Goal: Task Accomplishment & Management: Use online tool/utility

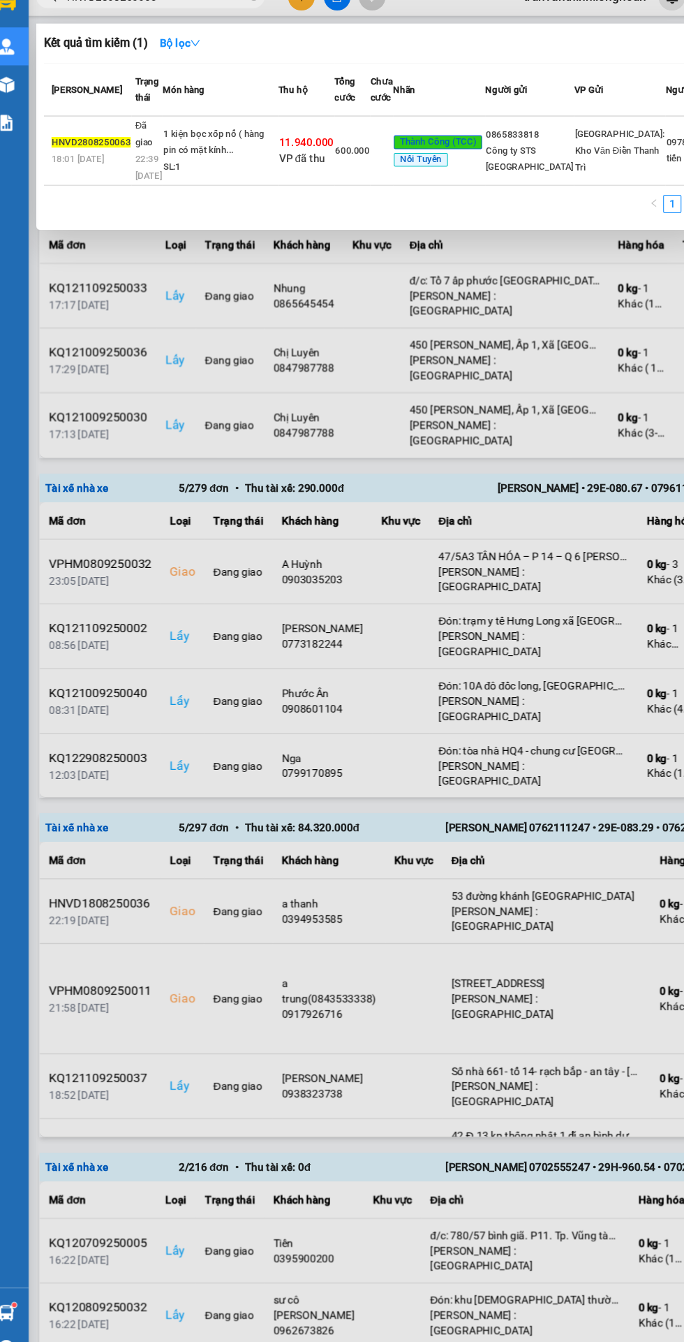
type input "HNVD2808250063"
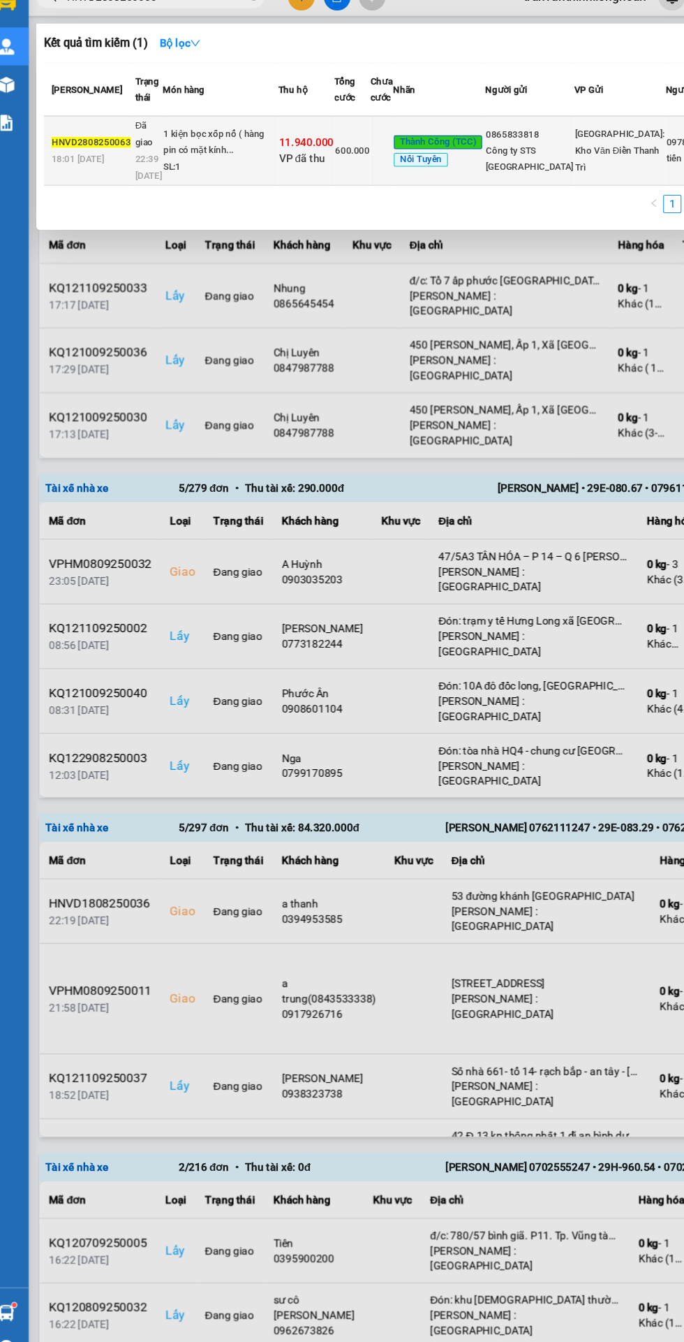
click at [266, 166] on div "1 kiện bọc xốp nổ ( hàng pin có mặt kính..." at bounding box center [218, 151] width 105 height 30
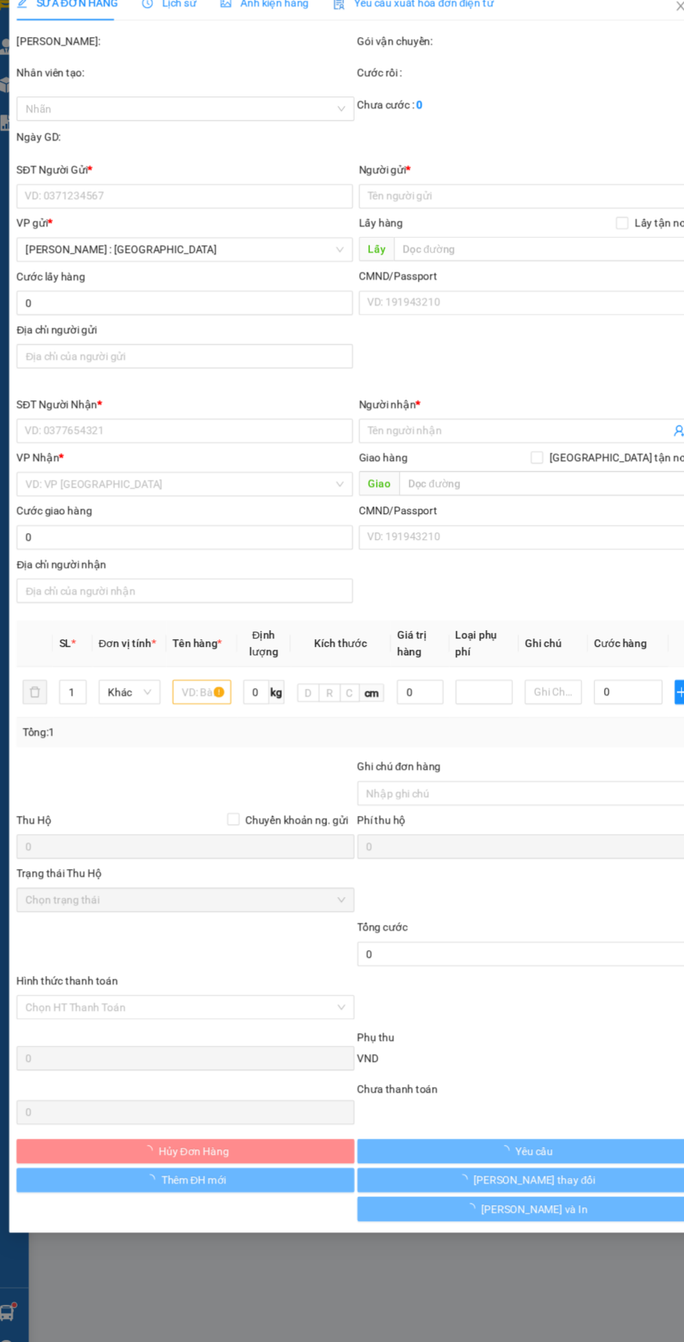
type input "0865833818"
type input "Công ty STS [GEOGRAPHIC_DATA]"
type input "0978336046"
type input "tiến phát"
type input "Bù Đăng (TTC): Bến xe [GEOGRAPHIC_DATA], Quốc lộ 14, Xã [GEOGRAPHIC_DATA], [GEO…"
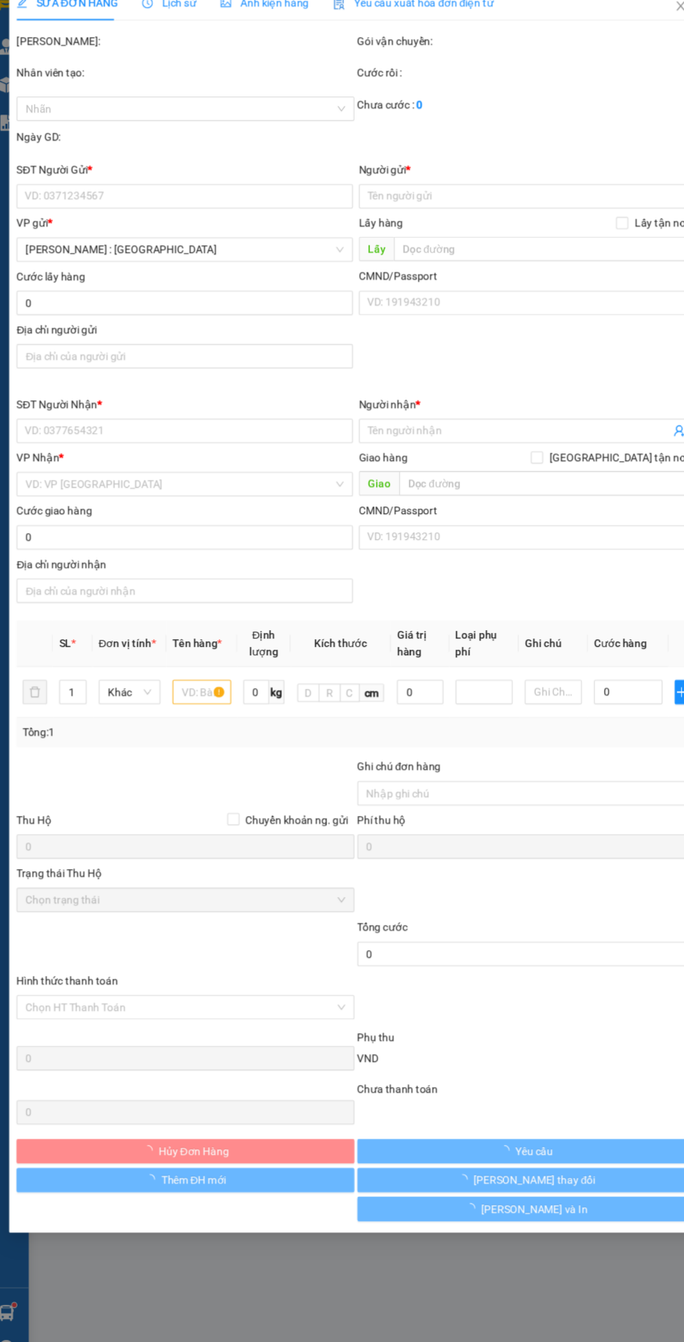
checkbox input "true"
type input "11.940.000"
type input "30.000"
type input "600.000"
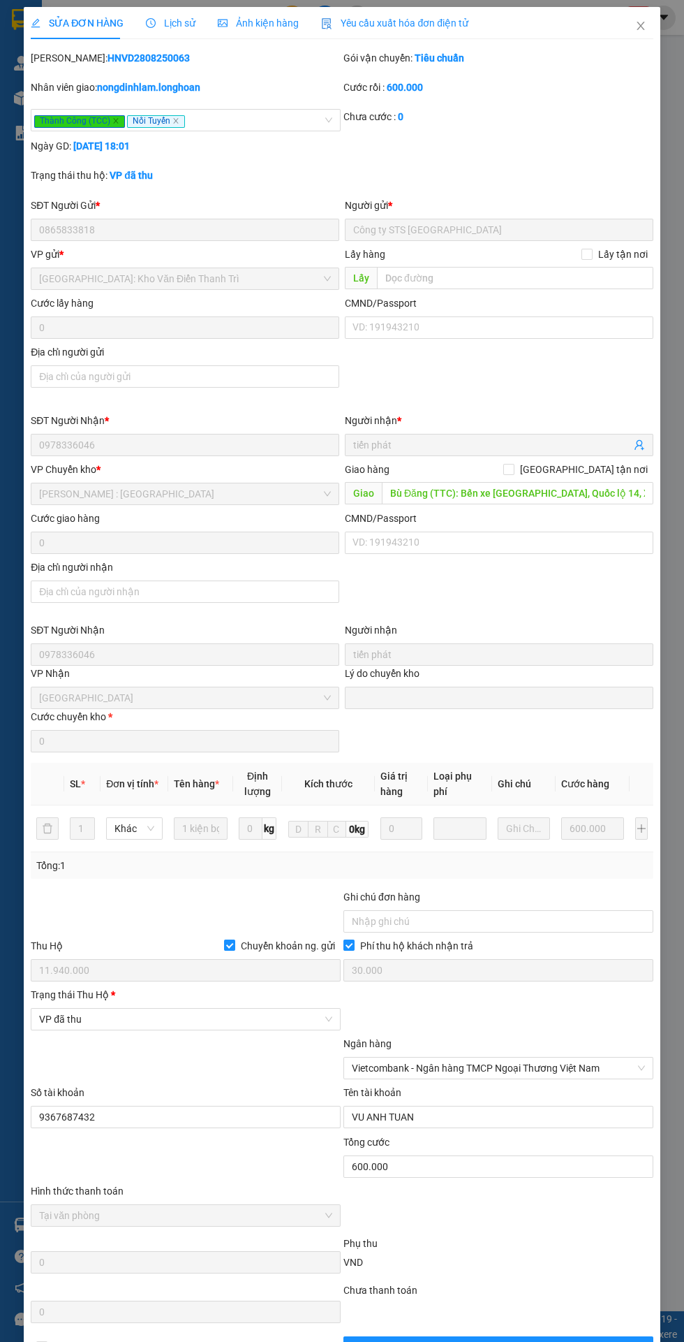
click at [159, 15] on div "Lịch sử" at bounding box center [171, 23] width 50 height 32
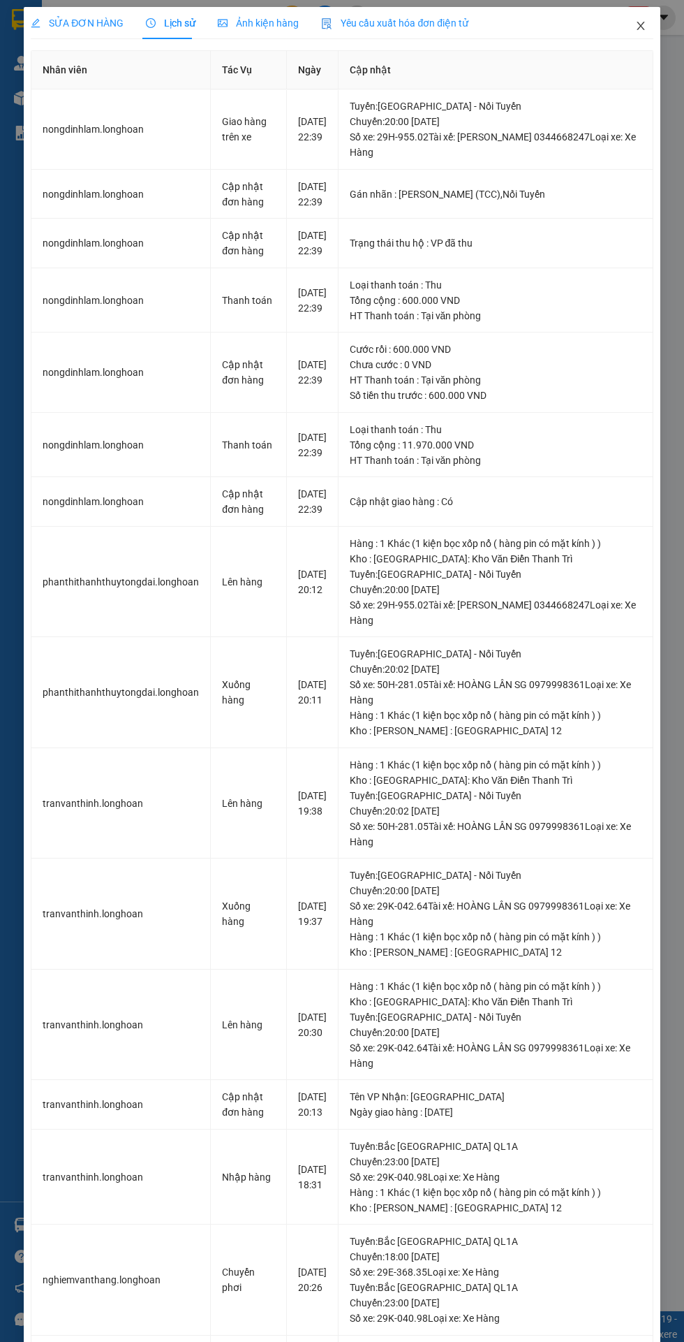
click at [637, 14] on span "Close" at bounding box center [641, 26] width 39 height 39
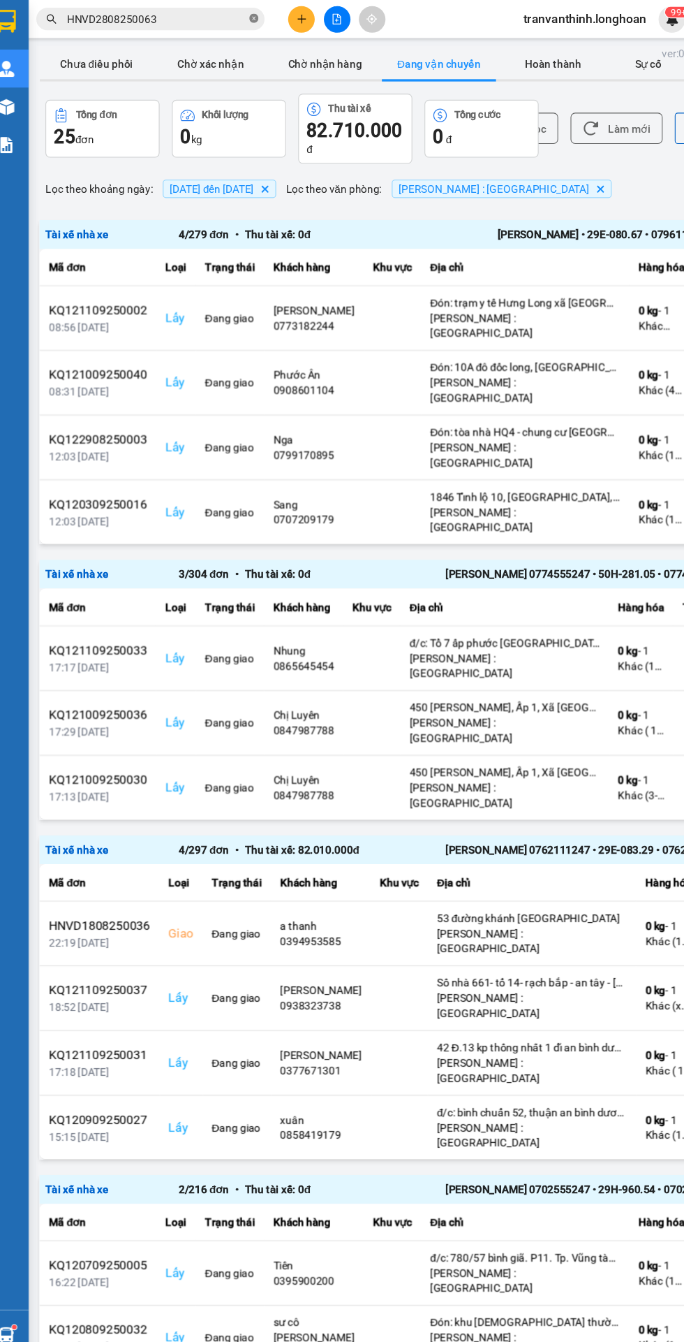
click at [249, 17] on icon "close-circle" at bounding box center [248, 17] width 8 height 8
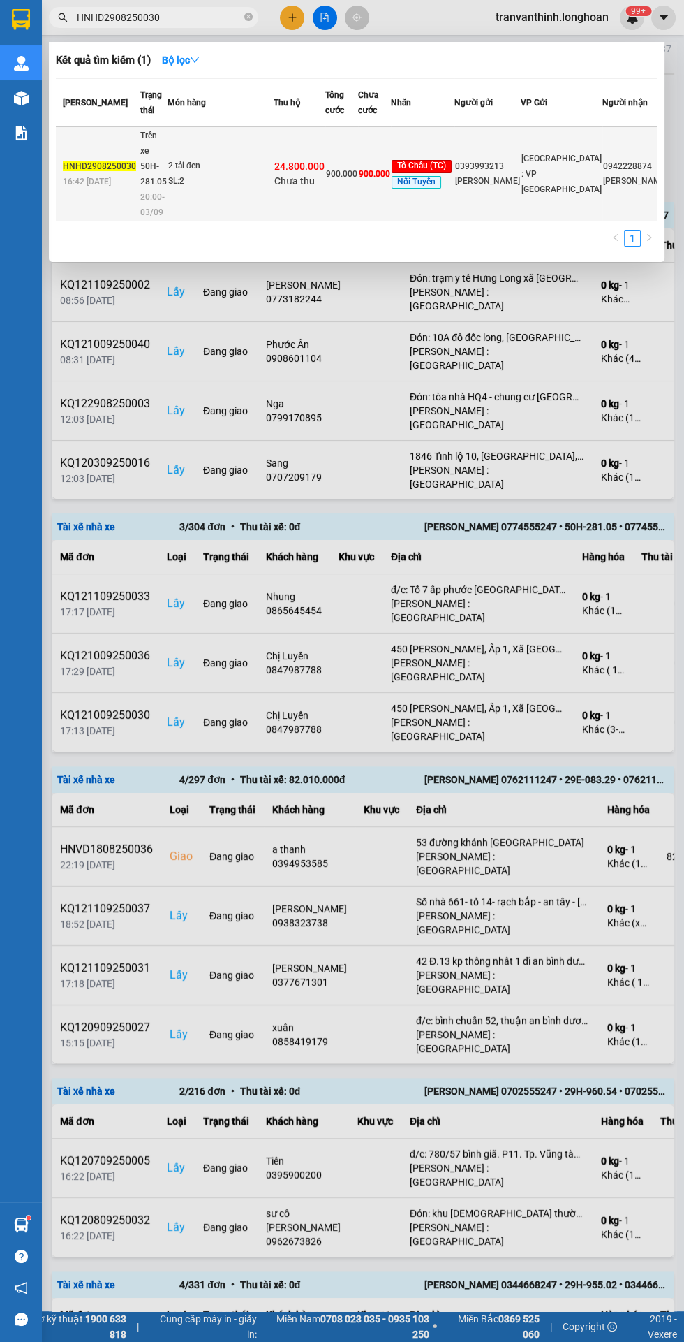
type input "HNHD2908250030"
click at [310, 187] on div "24.800.000 Chưa thu" at bounding box center [299, 173] width 50 height 29
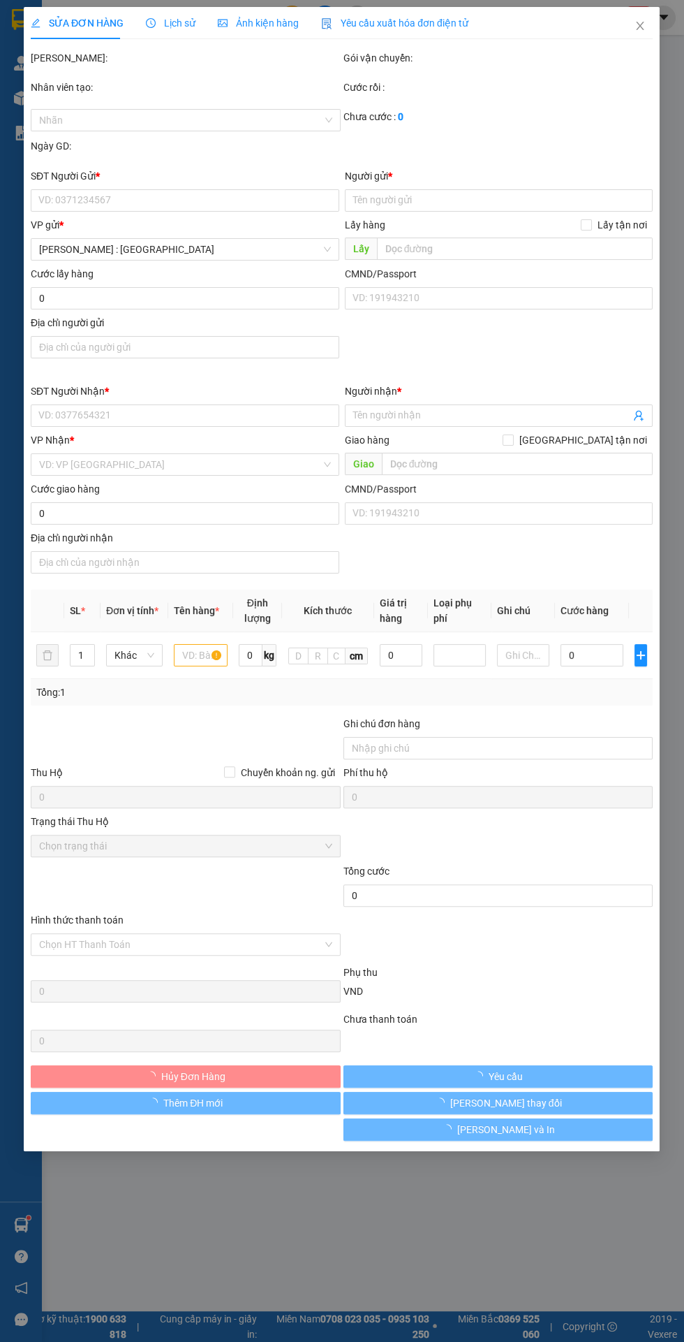
type input "0393993213"
type input "[PERSON_NAME]"
type input "0942228874"
type input "[PERSON_NAME]"
checkbox input "true"
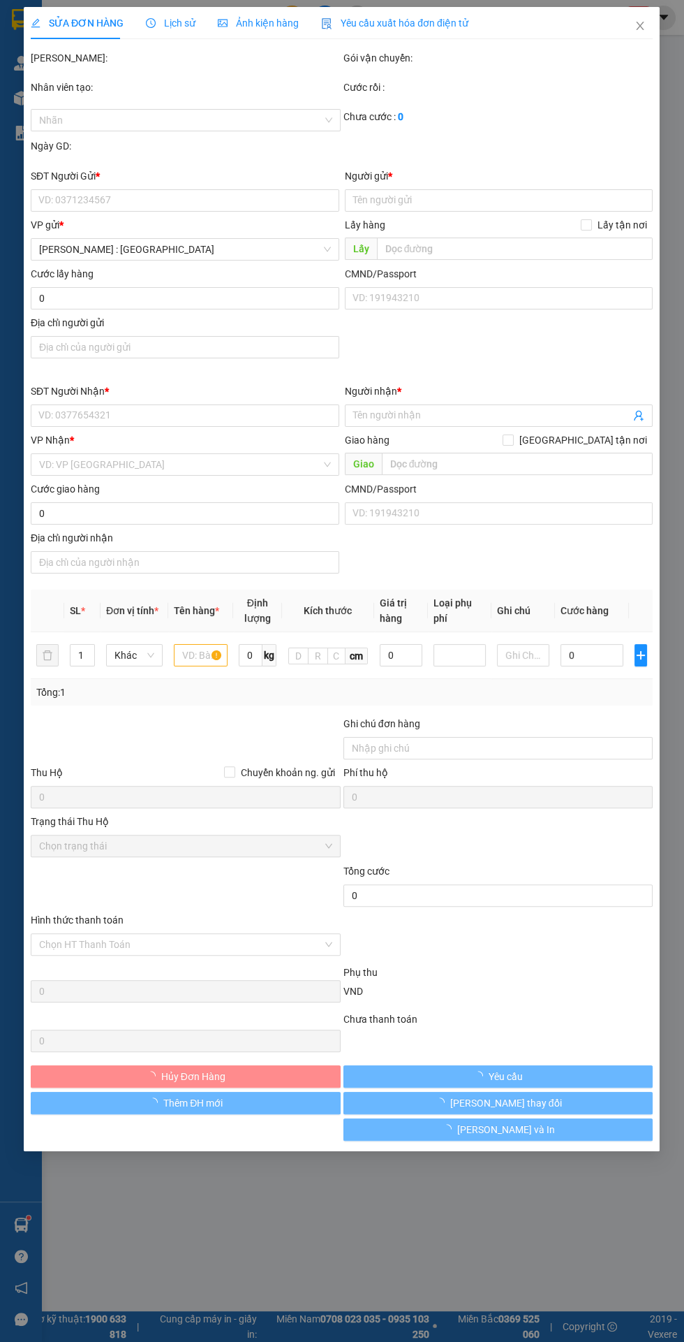
type input "[PERSON_NAME] (TC): 02 [PERSON_NAME], K4, P.[PERSON_NAME], [GEOGRAPHIC_DATA]"
type input "900.000"
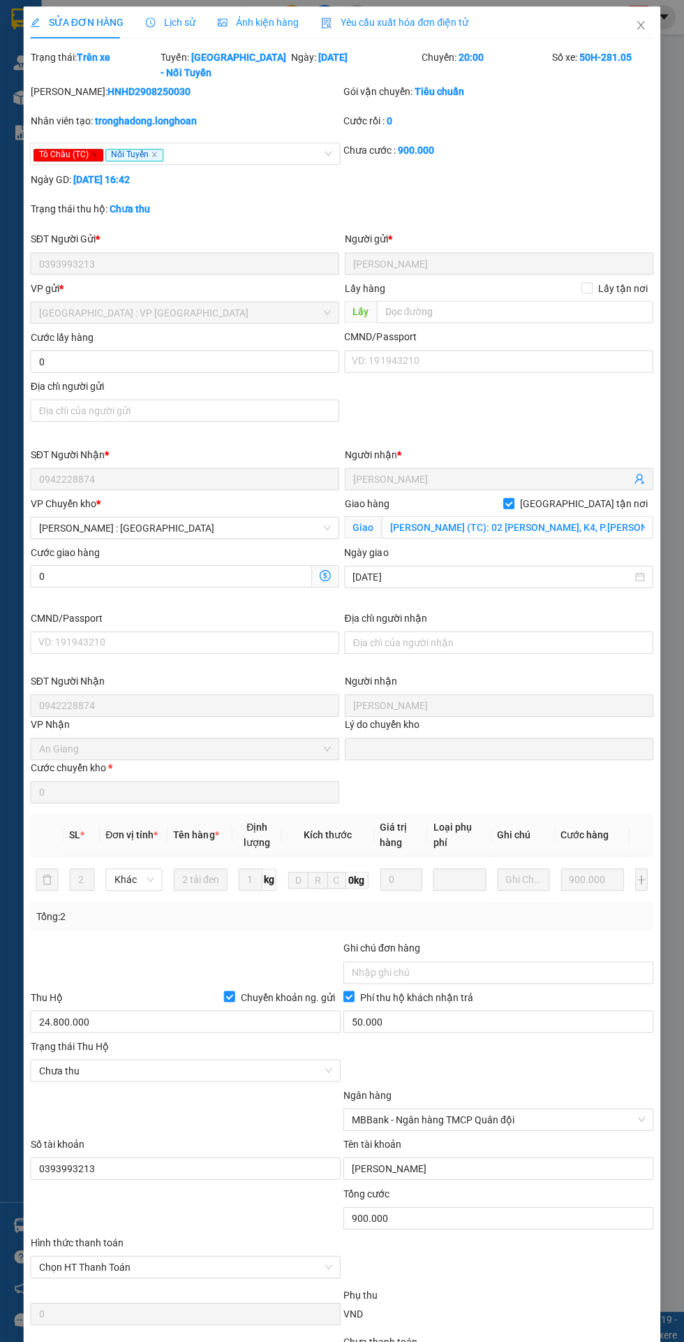
scroll to position [129, 0]
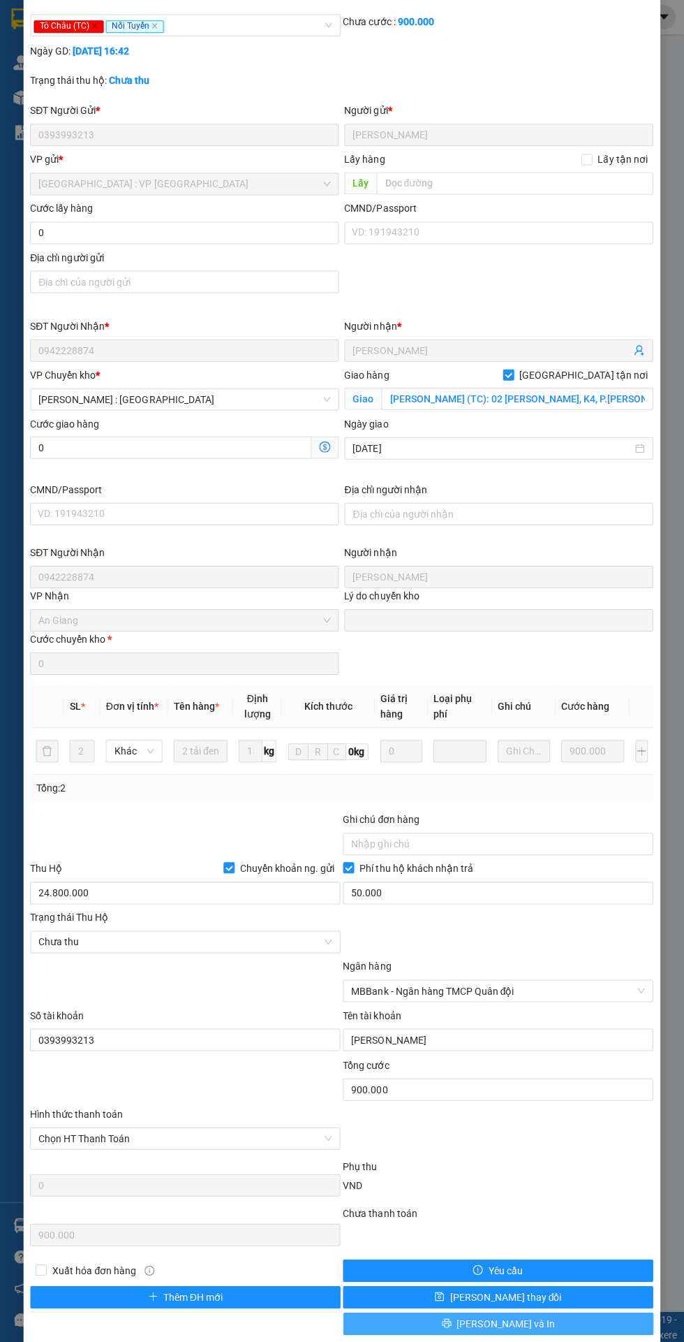
click at [511, 1315] on span "[PERSON_NAME] và In" at bounding box center [506, 1322] width 98 height 15
